Goal: Task Accomplishment & Management: Complete application form

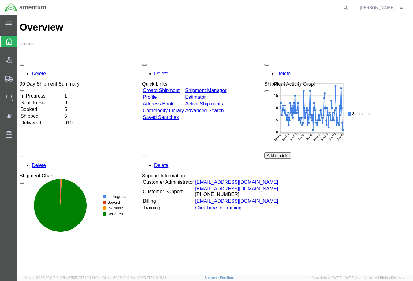
click at [174, 88] on link "Create Shipment" at bounding box center [161, 90] width 37 height 5
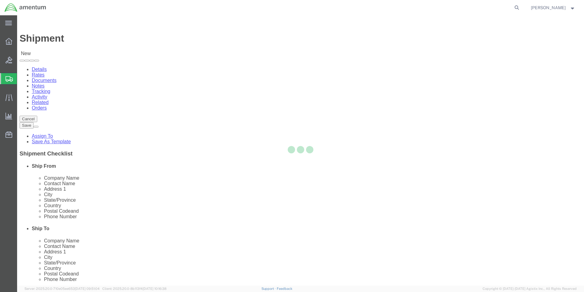
select select
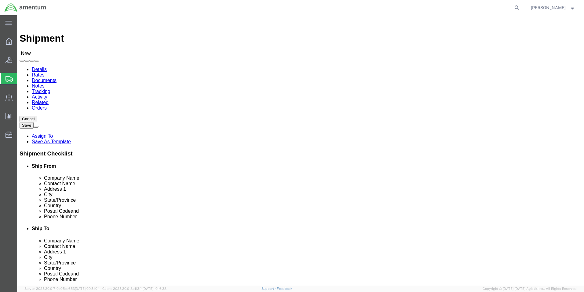
type input "WST"
select select "49945"
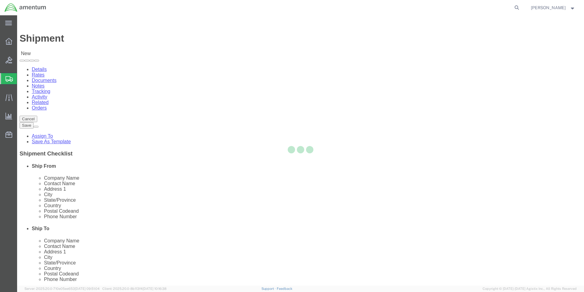
type input "Amentum Services, Inc"
type input "[PERSON_NAME]"
type input "[STREET_ADDRESS][PERSON_NAME]"
type input "Bldg. #2"
type input "San Antonio"
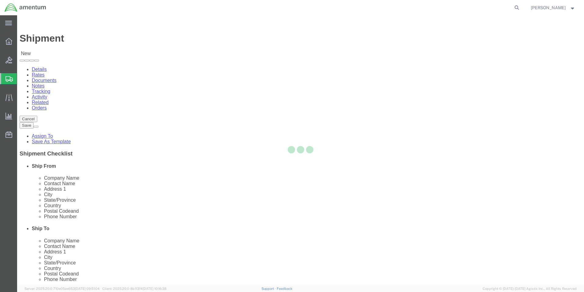
type input "78216"
type input "[PHONE_NUMBER]"
type input "[PERSON_NAME][EMAIL_ADDRESS][PERSON_NAME][DOMAIN_NAME]"
checkbox input "true"
select select "[GEOGRAPHIC_DATA]"
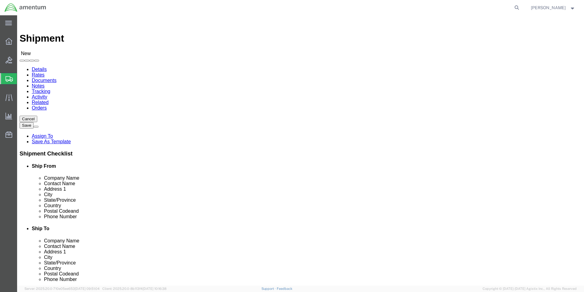
drag, startPoint x: 113, startPoint y: 125, endPoint x: 67, endPoint y: 127, distance: 45.9
click div "Contact Name [PERSON_NAME]"
type input "[PERSON_NAME]"
click input "[PERSON_NAME][EMAIL_ADDRESS][PERSON_NAME][DOMAIN_NAME]"
type input "[PERSON_NAME][EMAIL_ADDRESS][PERSON_NAME][DOMAIN_NAME]"
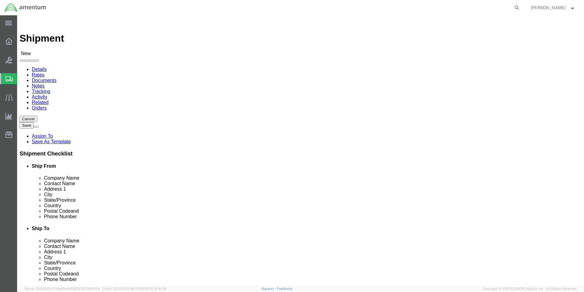
click div "Location My Profile Location [PHONE_NUMBER] [PHONE_NUMBER] [PHONE_NUMBER] [PHON…"
type input "mca"
select select "49941"
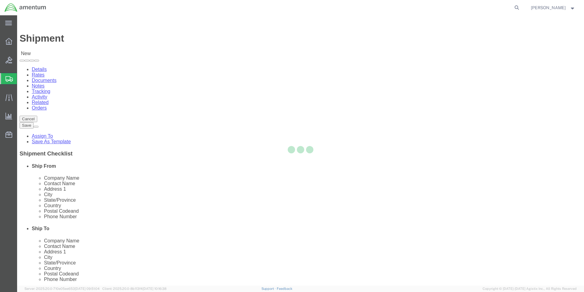
type input "Amentum Services, Inc"
type input "[PERSON_NAME]"
type input "[STREET_ADDRESS]"
type input "32C"
type input "McAllen"
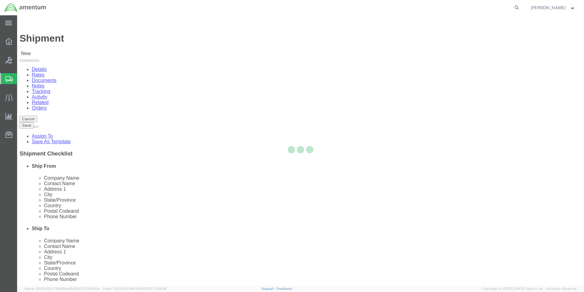
type input "78503"
type input "[PHONE_NUMBER]"
type input "[PERSON_NAME][EMAIL_ADDRESS][PERSON_NAME][DOMAIN_NAME]"
checkbox input "true"
select select "[GEOGRAPHIC_DATA]"
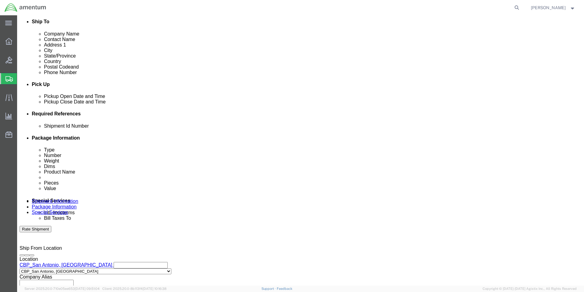
scroll to position [214, 0]
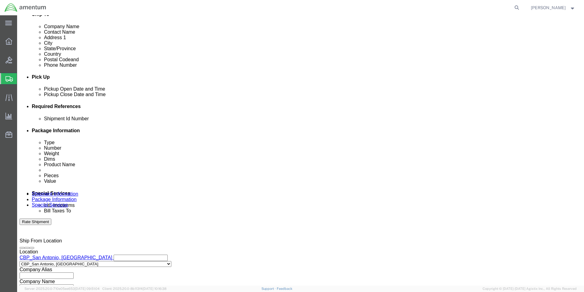
click button "Add reference"
click input "text"
type input "LOGBOOK"
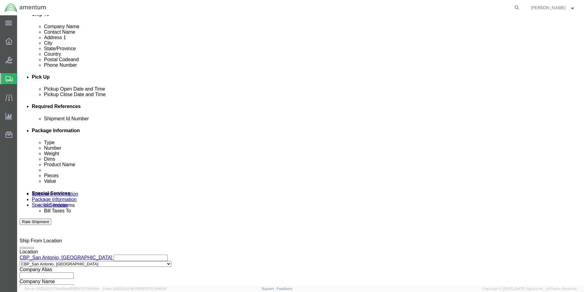
click select "Select Account Type Activity ID Airline Appointment Number ASN Batch Request # …"
select select "DEPT"
click select "Select Account Type Activity ID Airline Appointment Number ASN Batch Request # …"
type input "CBP"
select select "PROJNUM"
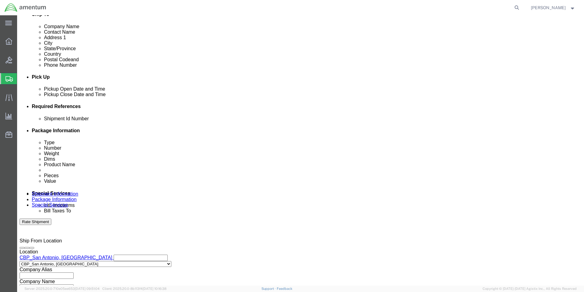
drag, startPoint x: 535, startPoint y: 118, endPoint x: 532, endPoint y: 119, distance: 3.2
click ul "Ship From Company Name Contact Name Address 1 City State/Province Country Posta…"
click input "6118.0"
type input "6118.04.03.2219.000.WST.0000"
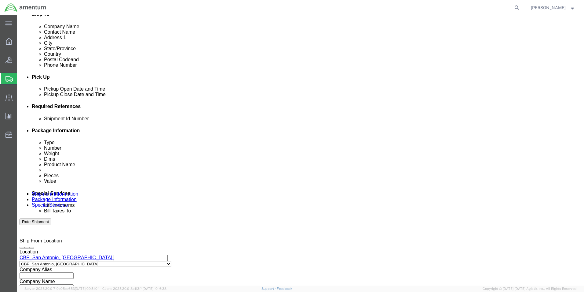
click select "Select Account Type Activity ID Airline Appointment Number ASN Batch Request # …"
select select "CUSTREF"
click select "Select Account Type Activity ID Airline Appointment Number ASN Batch Request # …"
click input "text"
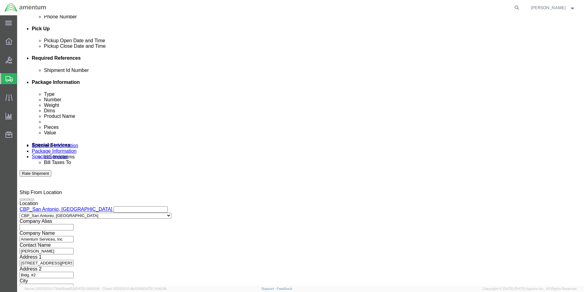
scroll to position [266, 0]
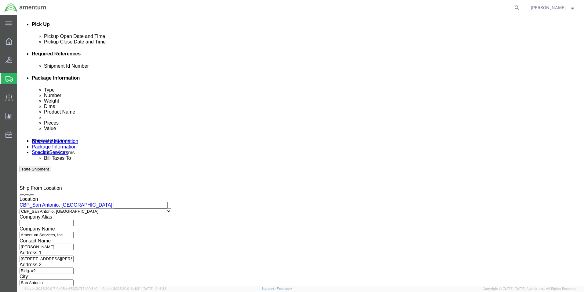
type input "3944A LOG"
click select "Select Air Less than Truckload Multi-Leg Ocean Freight Rail Small Parcel Truckl…"
select select "SMAL"
click select "Select Air Less than Truckload Multi-Leg Ocean Freight Rail Small Parcel Truckl…"
click div
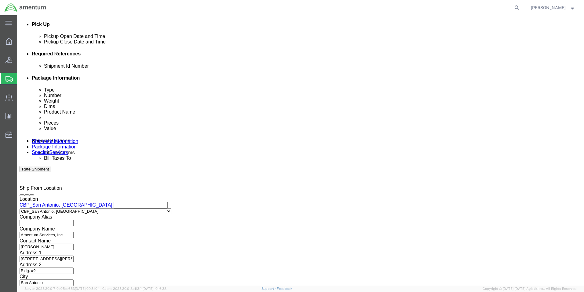
click button "Continue"
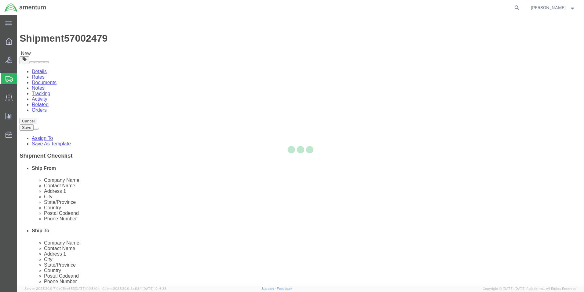
select select "YRPK"
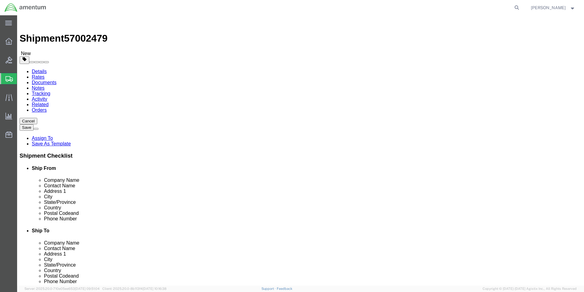
click input "text"
type input "18"
type input "12"
type input "6"
click input "0.00"
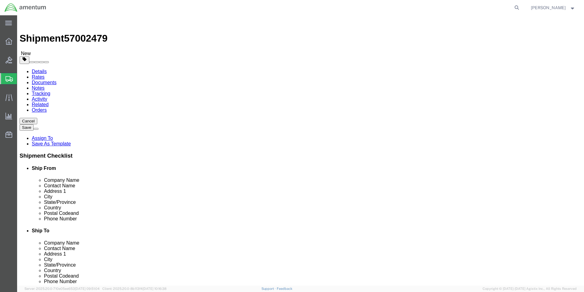
type input "0"
type input "17.6"
click link "Add Content"
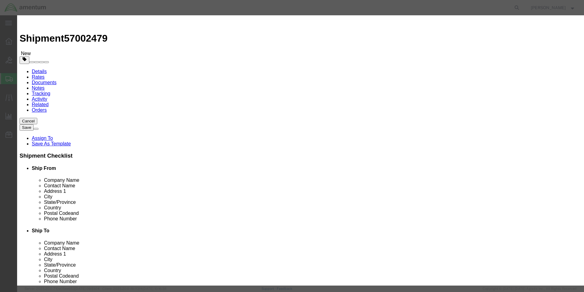
click input "text"
type input "LOGBOOK"
click div "Commodity library Product Name LOGBOOK LOGBOOK Name: LOGBOOK , ENGINE, HARDCOVE…"
click input "0"
type input "18"
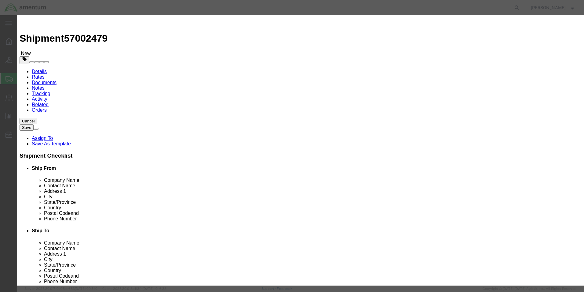
click input "text"
type input "1500.00"
click textarea
type textarea "3944A LOG"
click button "Save & Close"
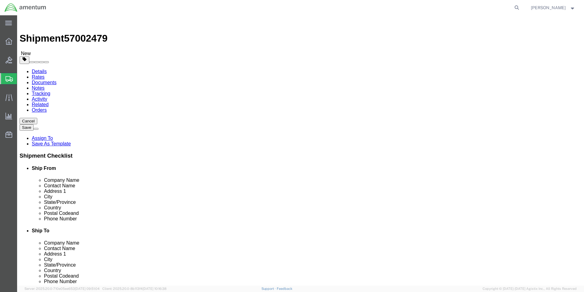
click button "Rate Shipment"
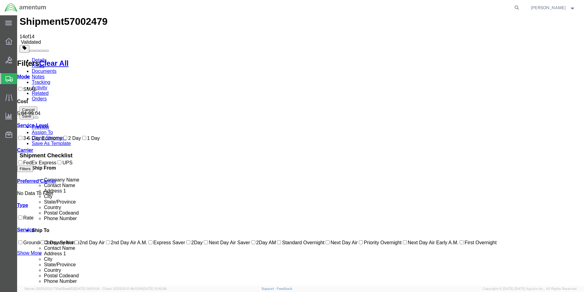
scroll to position [25, 0]
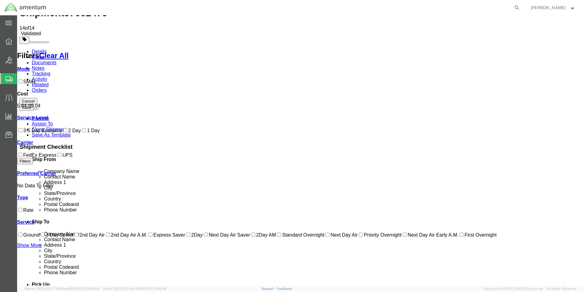
click at [40, 49] on link "Details" at bounding box center [39, 51] width 15 height 5
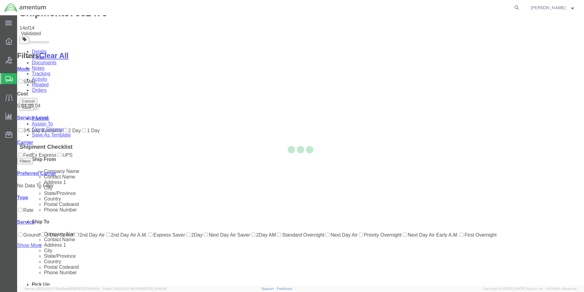
select select "49945"
select select "49941"
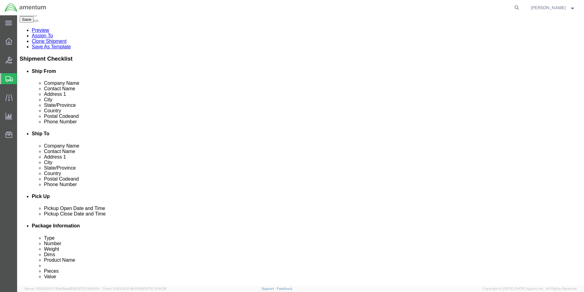
scroll to position [114, 0]
click div "[DATE] 6:00 PM"
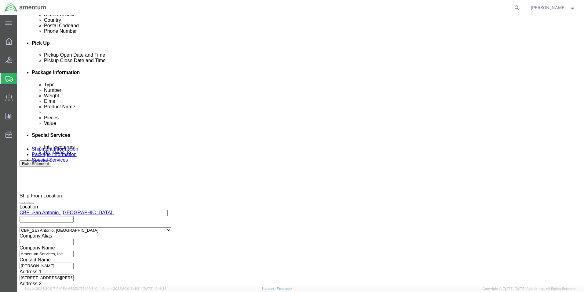
click input "6:00 PM"
type input "10:00 AM"
click button "Apply"
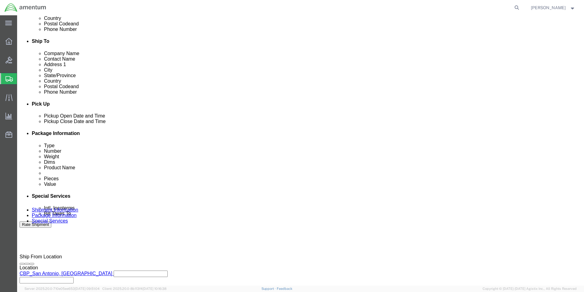
scroll to position [205, 0]
click div "[DATE] 11:00 AM"
type input "2:00 PM"
click button "Apply"
click div "[DATE] 10:00 AM"
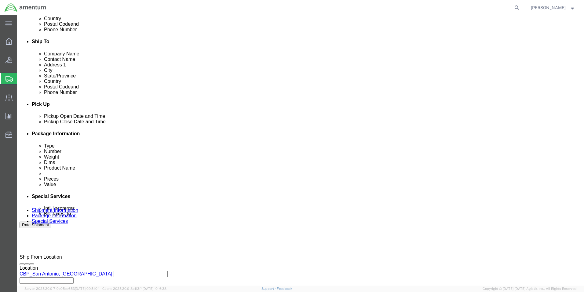
type input "8:00 AM"
click button "Apply"
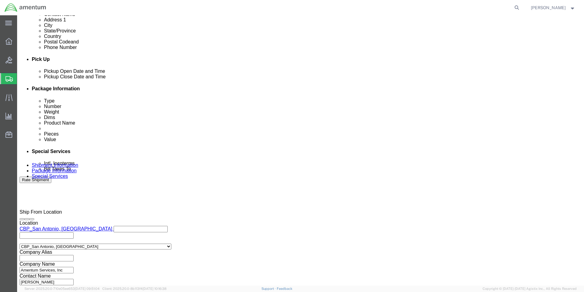
scroll to position [266, 0]
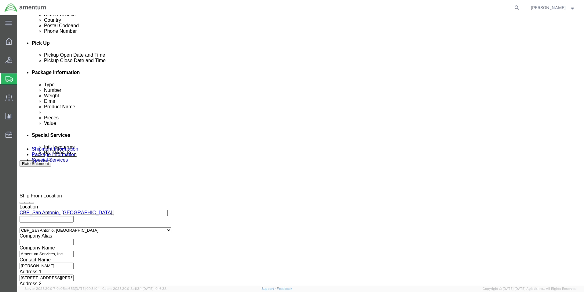
click button "Continue"
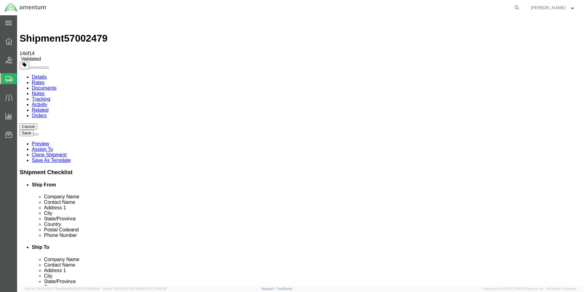
click button "Rate Shipment"
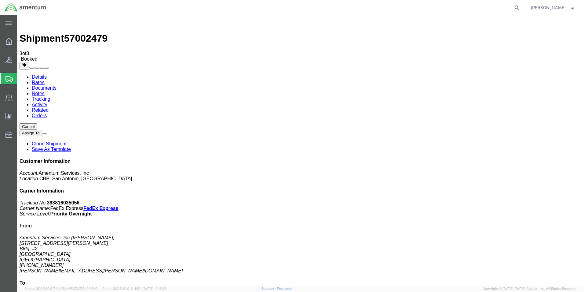
click at [41, 74] on link "Details" at bounding box center [39, 76] width 15 height 5
click link "Schedule pickup request"
click link "Documents"
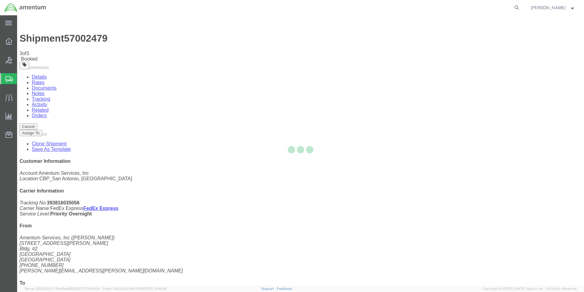
drag, startPoint x: 255, startPoint y: 109, endPoint x: 271, endPoint y: 127, distance: 24.1
